Goal: Complete application form

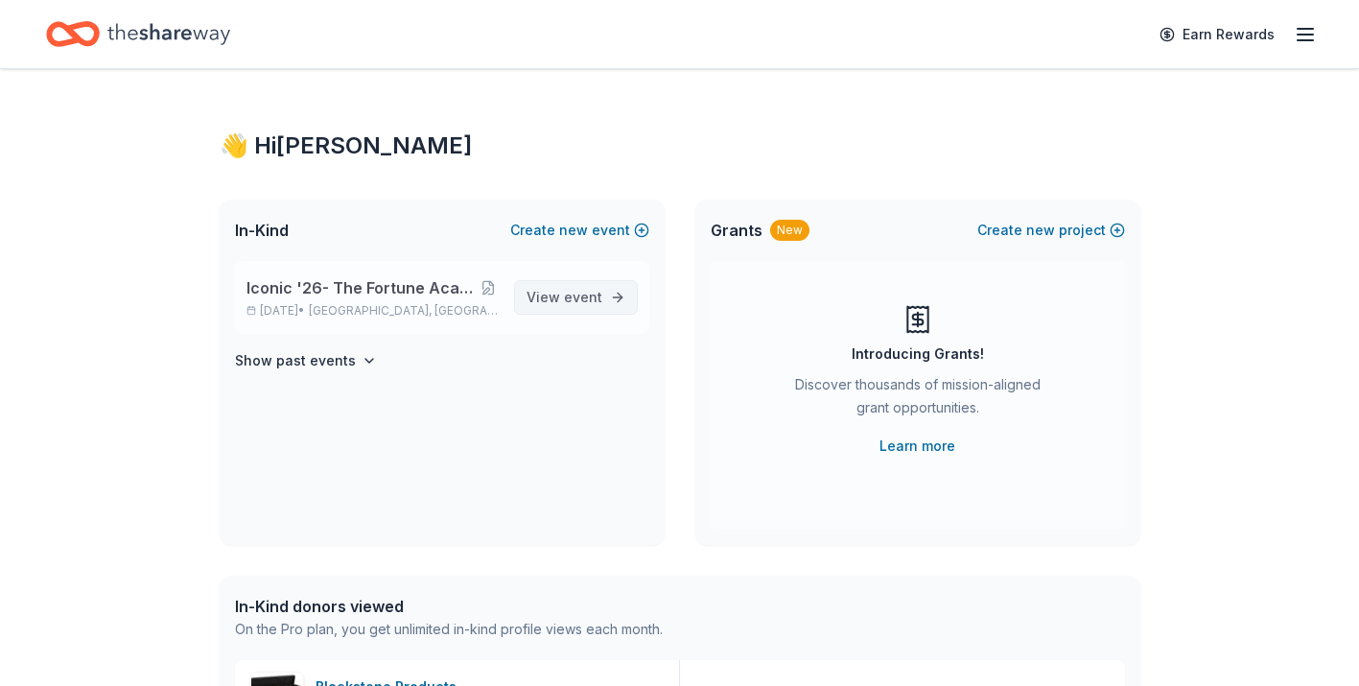
click at [576, 304] on span "event" at bounding box center [583, 297] width 38 height 16
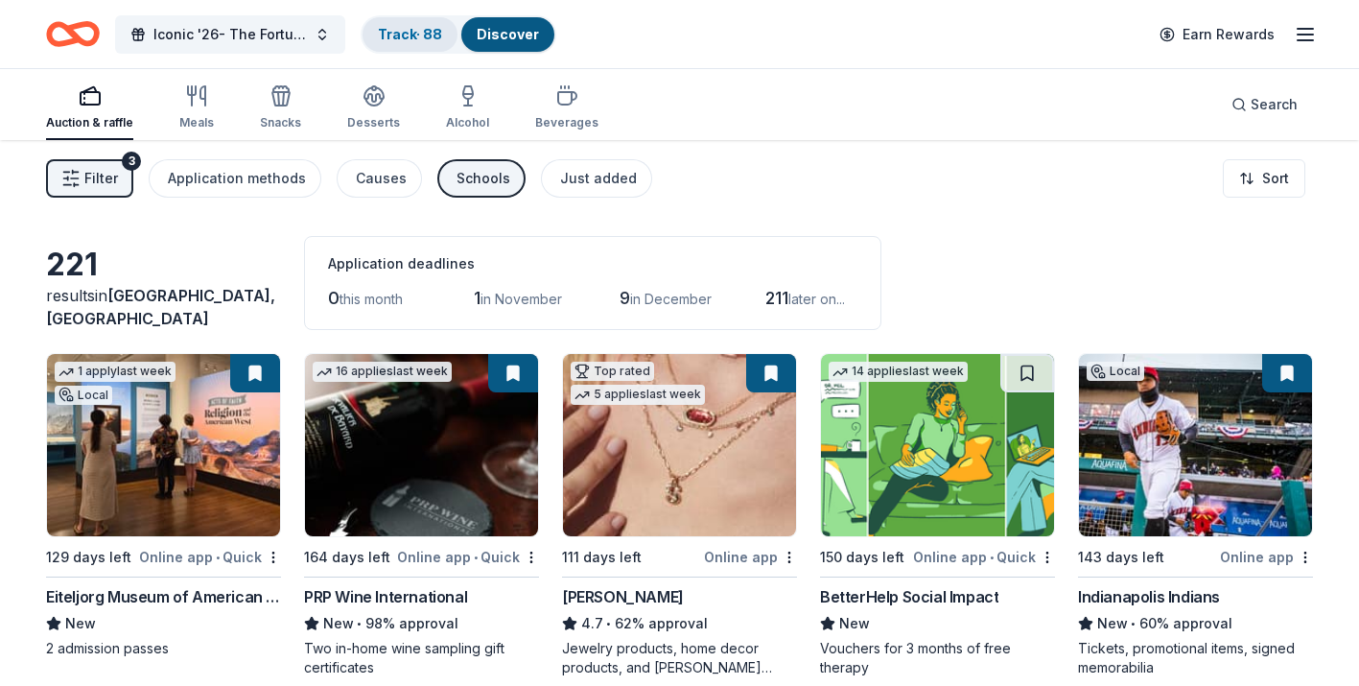
click at [396, 40] on link "Track · 88" at bounding box center [410, 34] width 64 height 16
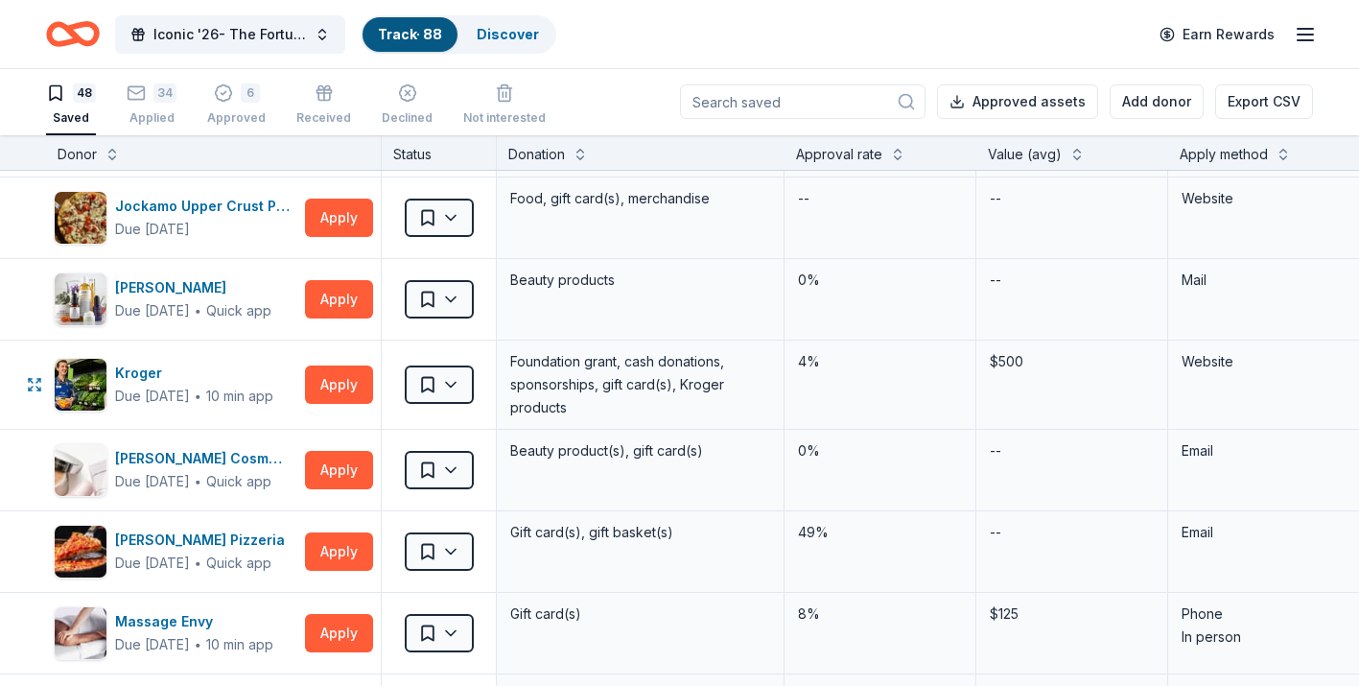
scroll to position [2060, 0]
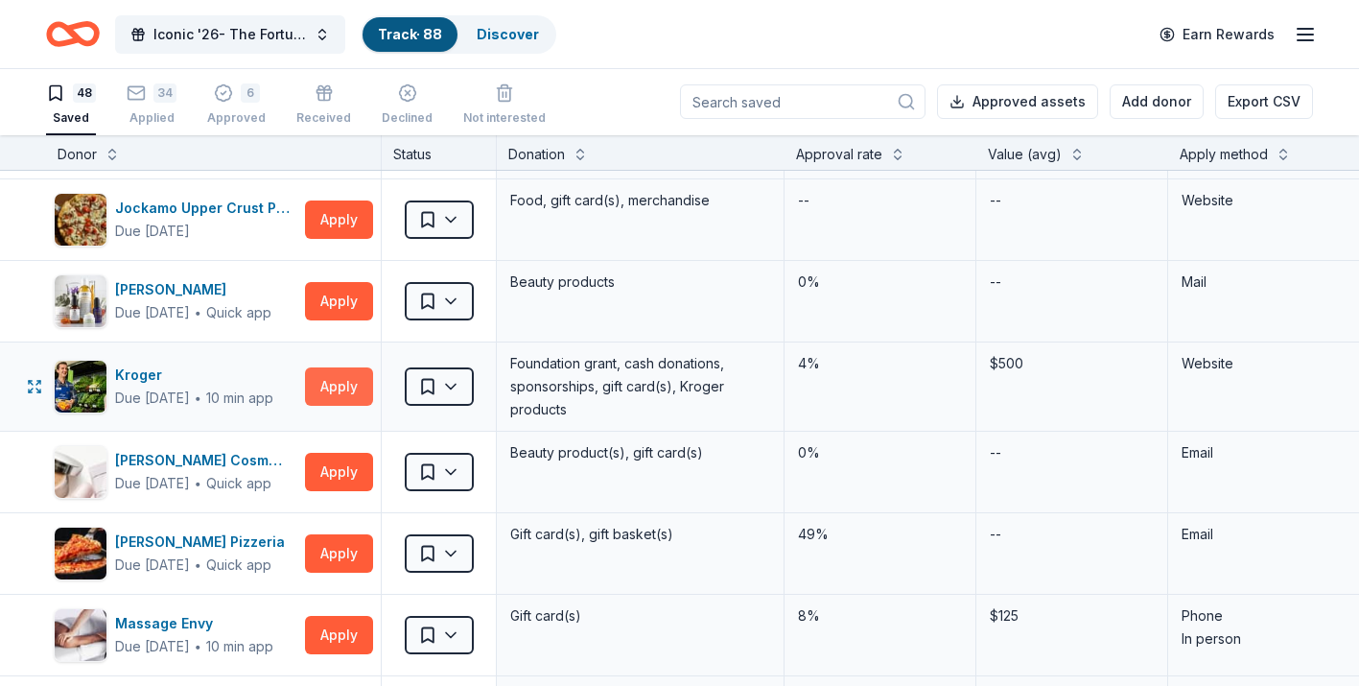
click at [351, 390] on button "Apply" at bounding box center [339, 386] width 68 height 38
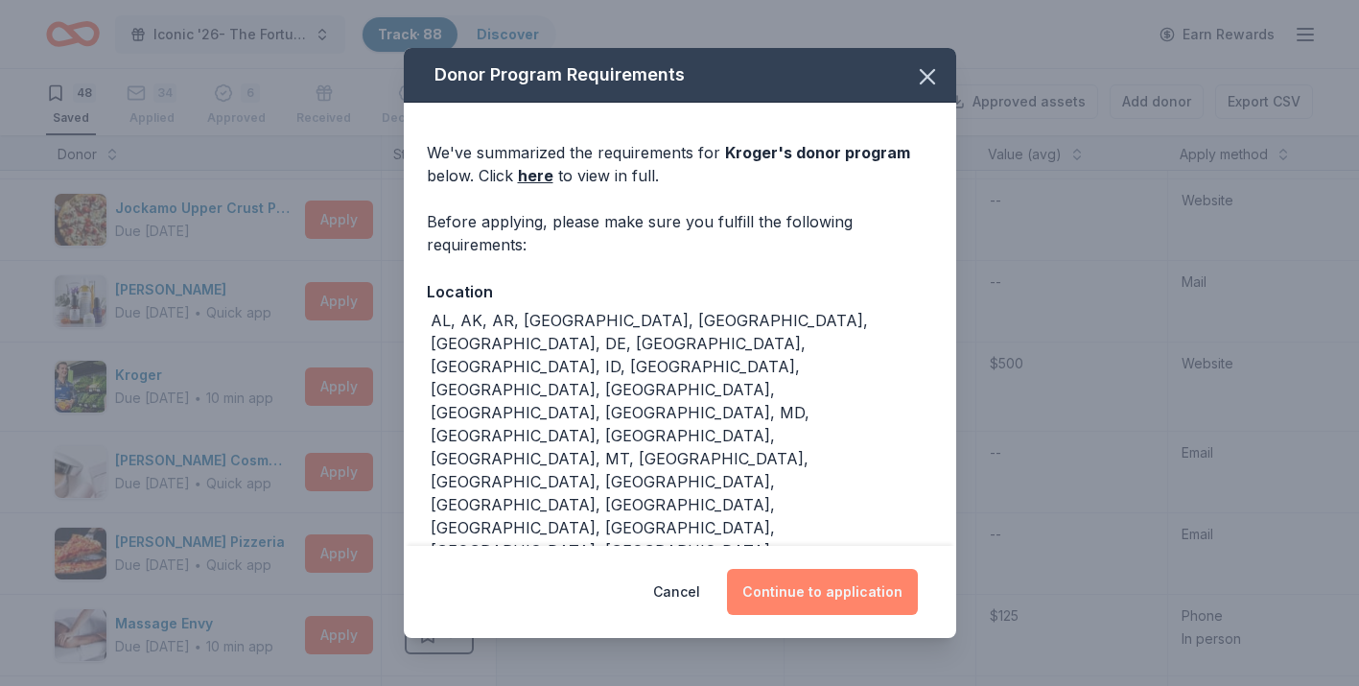
click at [817, 595] on button "Continue to application" at bounding box center [822, 592] width 191 height 46
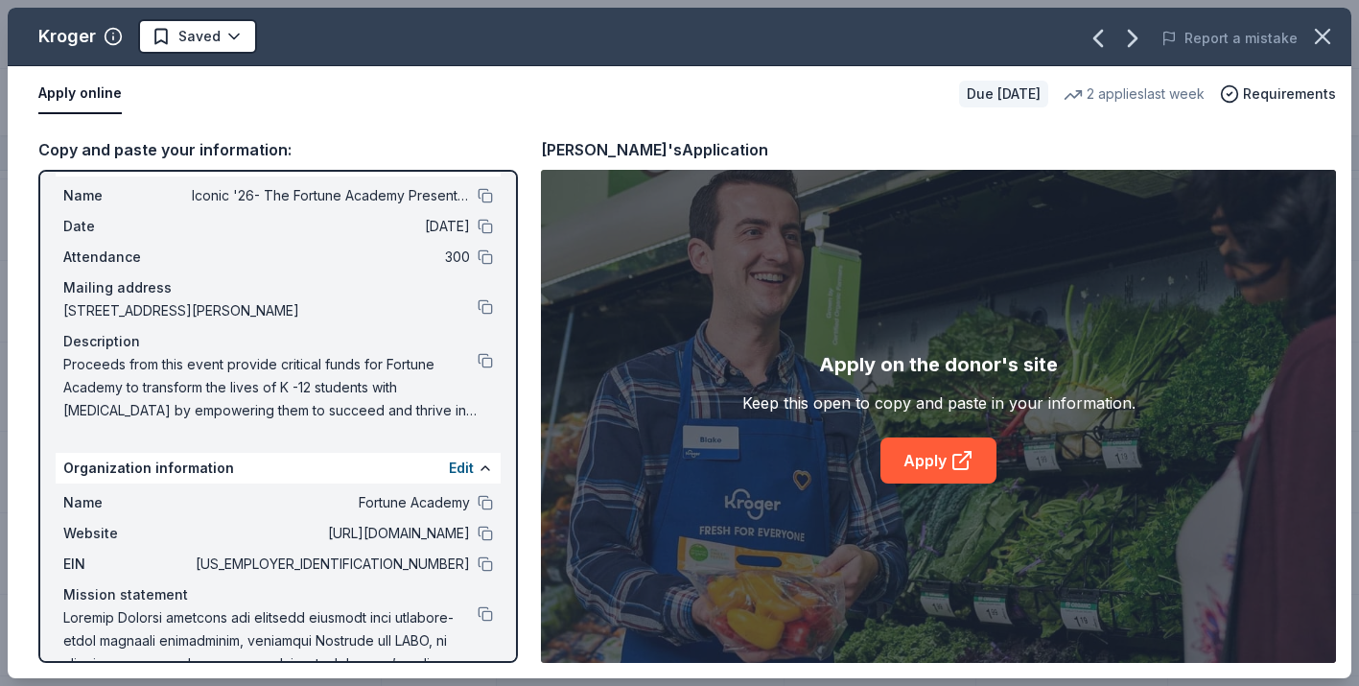
scroll to position [43, 0]
click at [484, 364] on button at bounding box center [485, 358] width 15 height 15
click at [488, 612] on button at bounding box center [485, 611] width 15 height 15
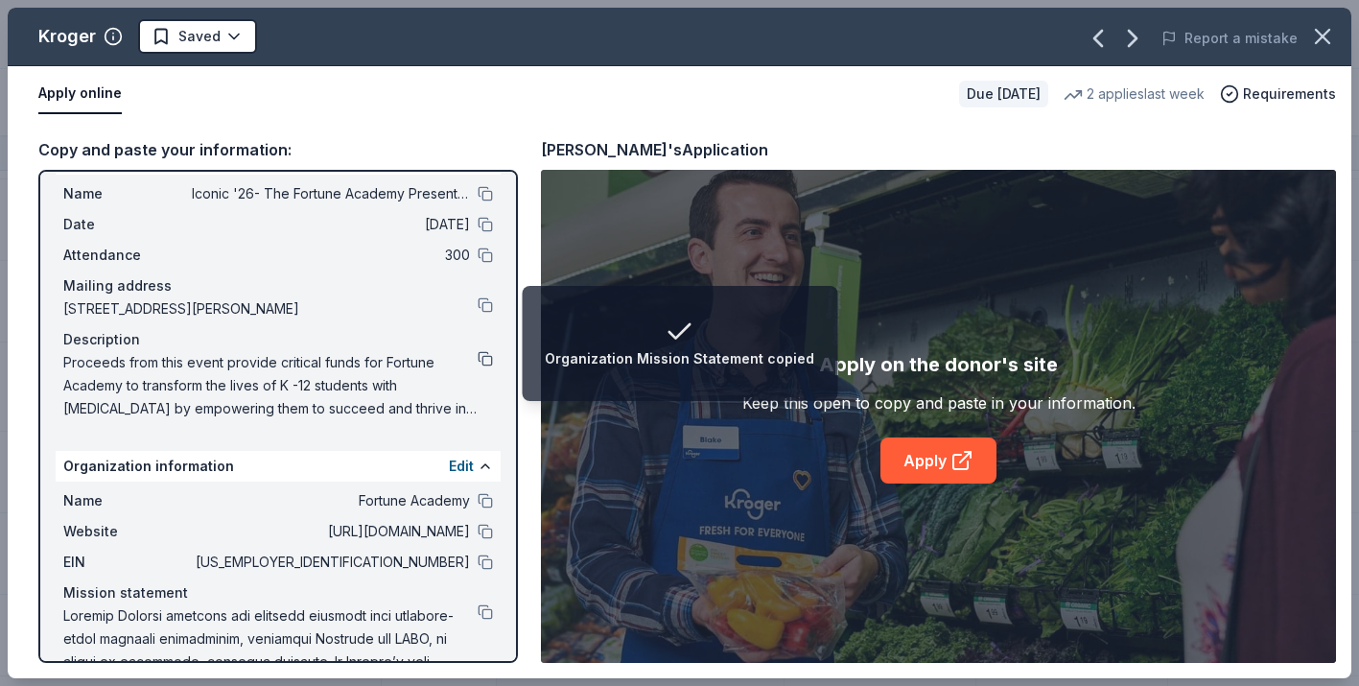
click at [486, 358] on button at bounding box center [485, 358] width 15 height 15
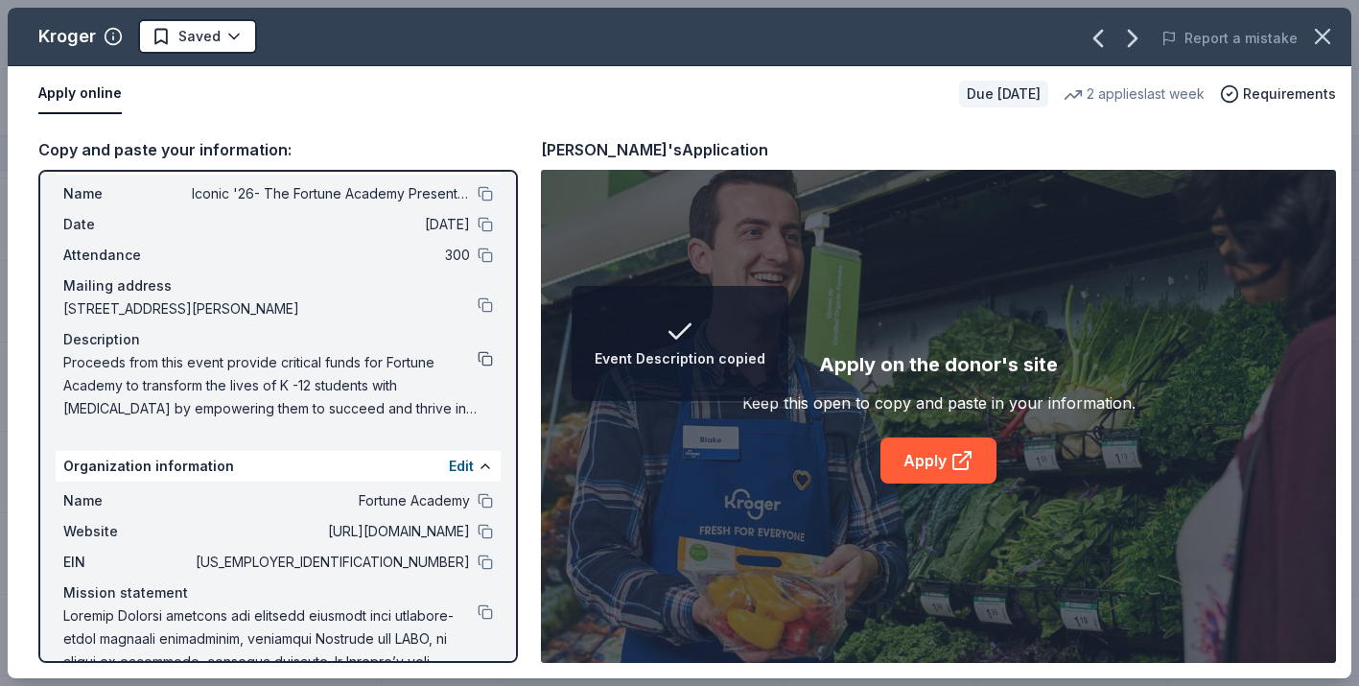
click at [488, 361] on button at bounding box center [485, 358] width 15 height 15
